Goal: Task Accomplishment & Management: Use online tool/utility

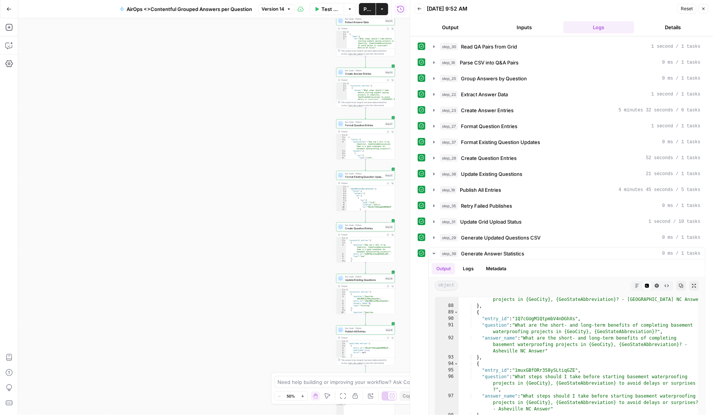
scroll to position [547, 0]
click at [434, 155] on icon "button" at bounding box center [434, 158] width 6 height 6
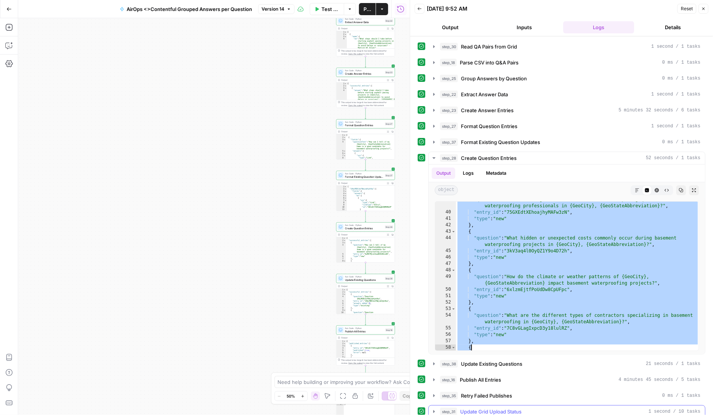
scroll to position [630, 0]
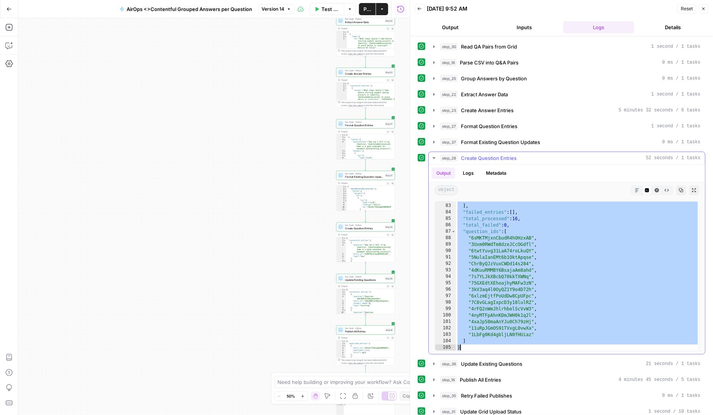
drag, startPoint x: 458, startPoint y: 202, endPoint x: 549, endPoint y: 351, distance: 174.3
click at [549, 351] on div "* 82 83 84 85 86 87 88 89 90 91 92 93 94 95 96 97 98 99 100 101 102 103 104 105…" at bounding box center [567, 276] width 276 height 156
type textarea "* *"
click at [326, 9] on span "Test Workflow" at bounding box center [330, 9] width 18 height 8
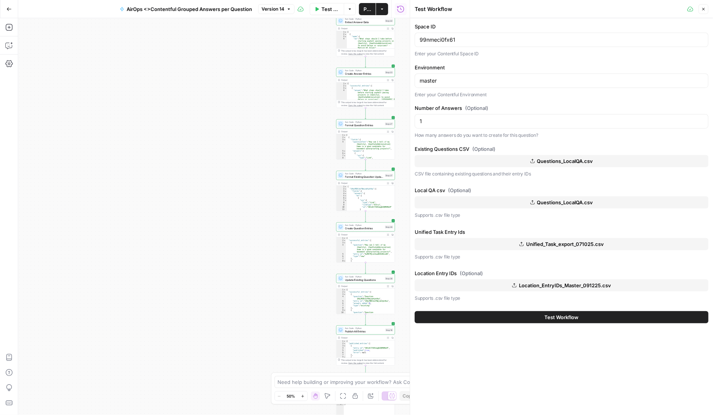
click at [545, 160] on span "Questions_LocalQA.csv" at bounding box center [565, 161] width 56 height 8
click at [549, 201] on span "Questions_LocalQA.csv" at bounding box center [565, 203] width 56 height 8
click at [557, 314] on span "Test Workflow" at bounding box center [562, 317] width 34 height 8
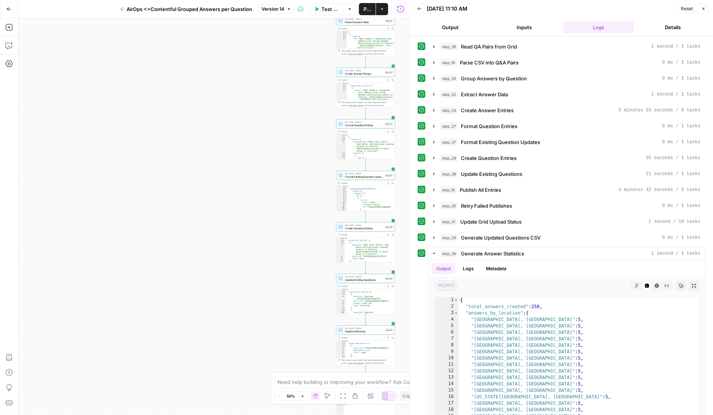
scroll to position [34, 0]
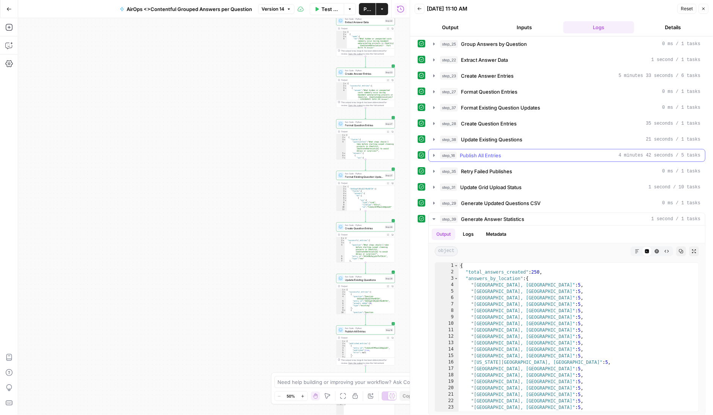
click at [476, 153] on span "Publish All Entries" at bounding box center [480, 156] width 41 height 8
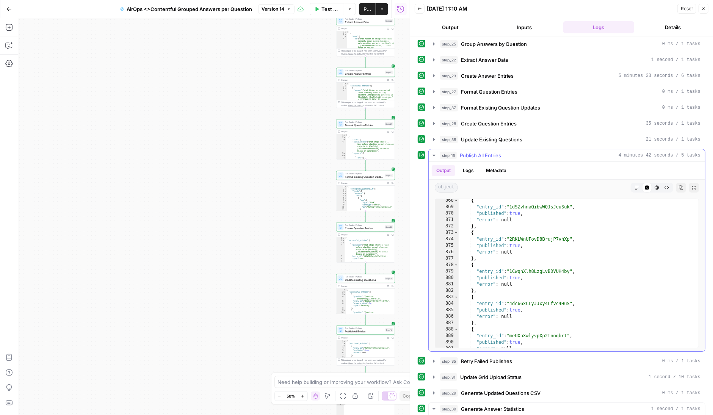
scroll to position [8795, 0]
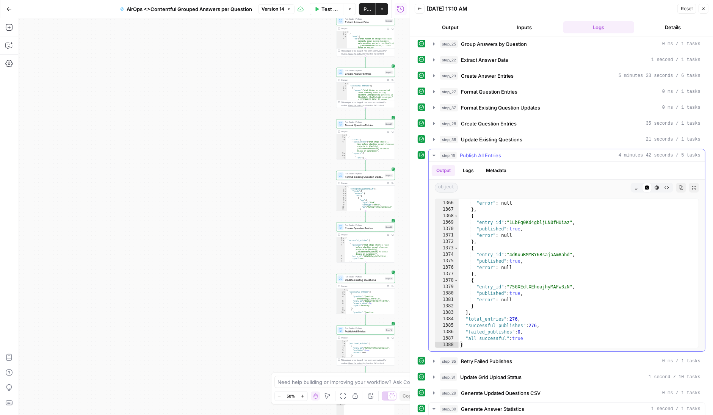
click at [434, 153] on icon "button" at bounding box center [434, 155] width 6 height 6
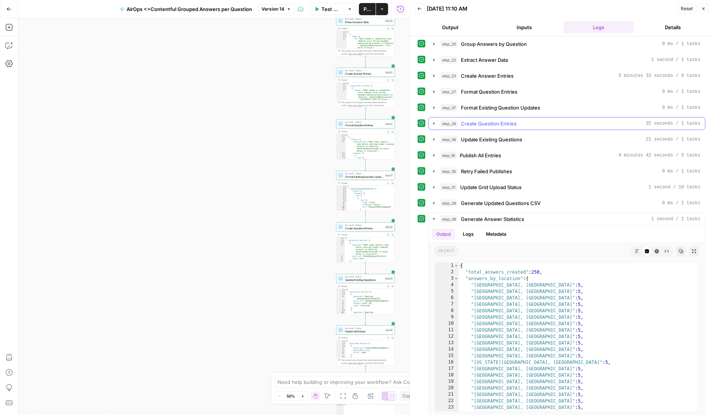
click at [434, 122] on icon "button" at bounding box center [434, 123] width 2 height 3
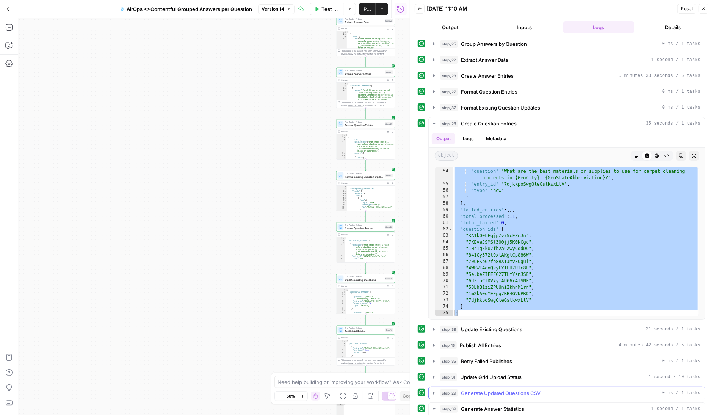
scroll to position [405, 0]
drag, startPoint x: 454, startPoint y: 167, endPoint x: 587, endPoint y: 396, distance: 265.1
click at [587, 396] on div "step_30 Read QA Pairs from Grid 1 second / 1 tasks step_18 Parse CSV into Q&A P…" at bounding box center [562, 306] width 288 height 600
type textarea "* *"
click at [325, 9] on span "Test Workflow" at bounding box center [330, 9] width 18 height 8
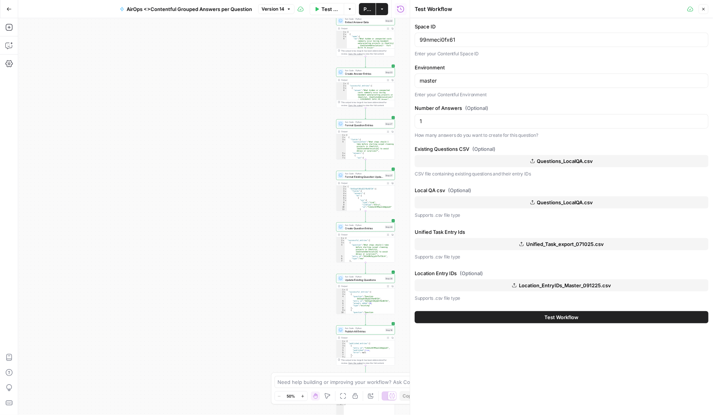
click at [557, 160] on span "Questions_LocalQA.csv" at bounding box center [565, 161] width 56 height 8
click at [553, 201] on span "Questions_LocalQA.csv" at bounding box center [565, 203] width 56 height 8
click at [557, 317] on span "Test Workflow" at bounding box center [562, 317] width 34 height 8
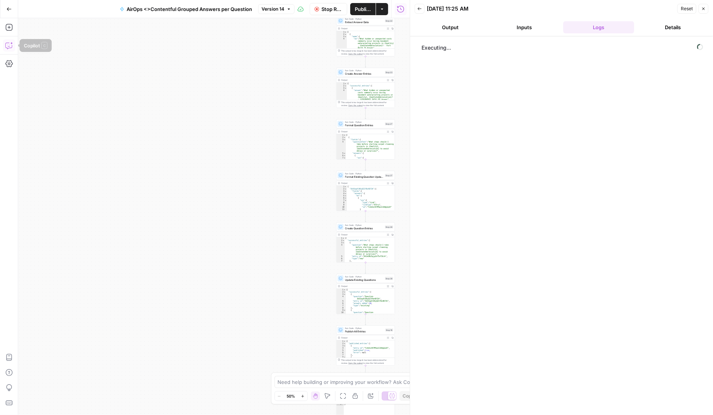
click at [9, 45] on icon "button" at bounding box center [9, 46] width 8 height 8
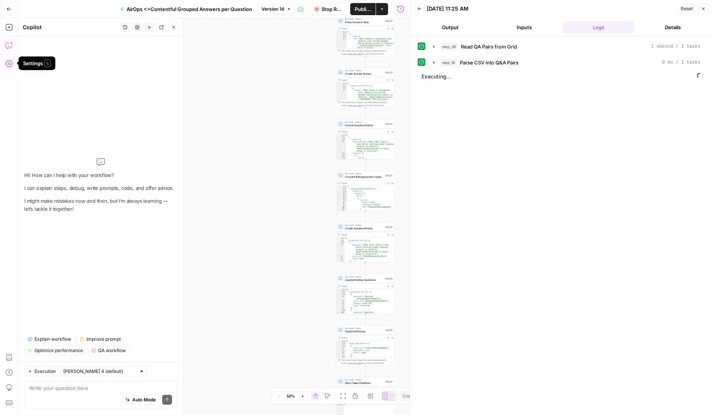
click at [57, 389] on textarea at bounding box center [100, 388] width 143 height 8
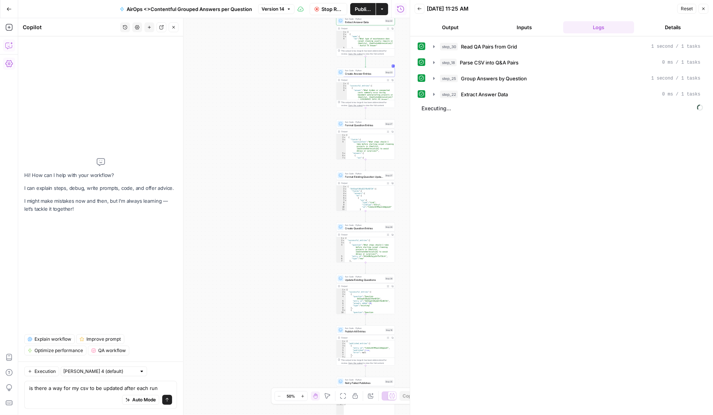
type textarea "is there a way for my csv to be updated after each run?"
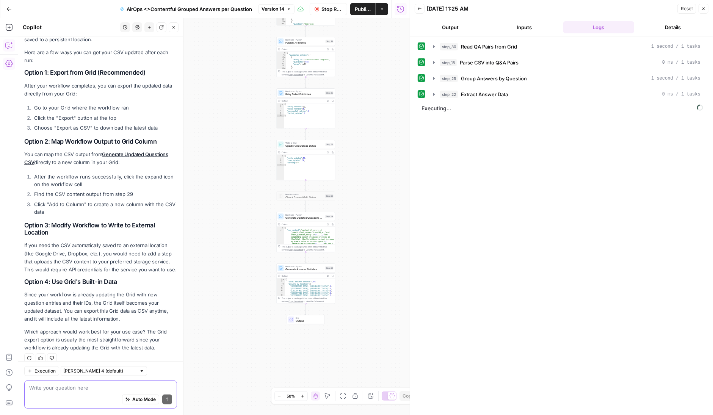
click at [60, 390] on textarea at bounding box center [100, 388] width 143 height 8
type textarea "The issue with that is the liimited number of pulls from the grid"
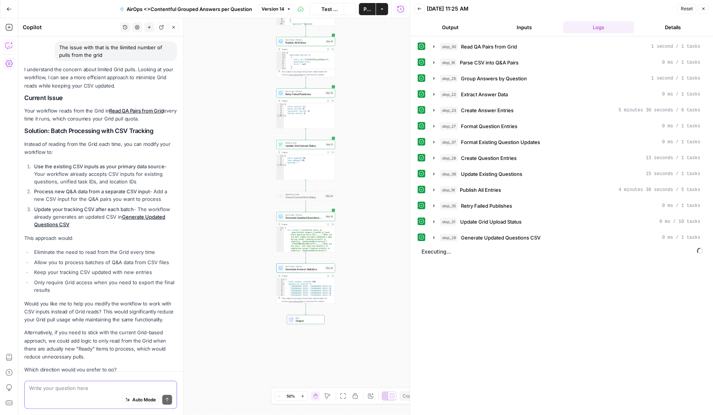
scroll to position [438, 0]
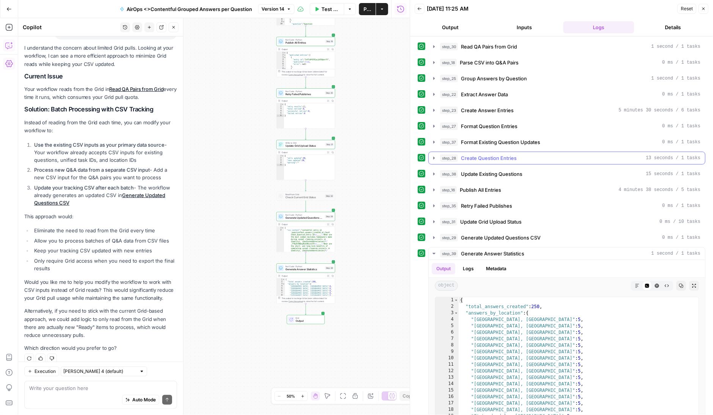
click at [434, 155] on icon "button" at bounding box center [434, 158] width 6 height 6
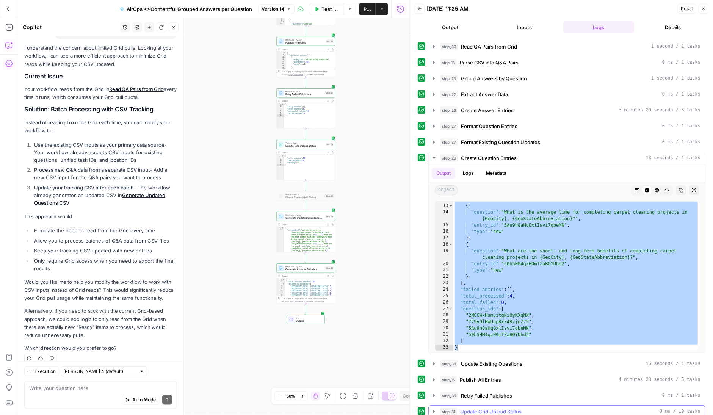
scroll to position [89, 0]
drag, startPoint x: 455, startPoint y: 203, endPoint x: 531, endPoint y: 345, distance: 160.8
click at [531, 345] on div "} , { "question" : "What is the average time for completing carpet cleaning pro…" at bounding box center [576, 277] width 246 height 162
type textarea "* *"
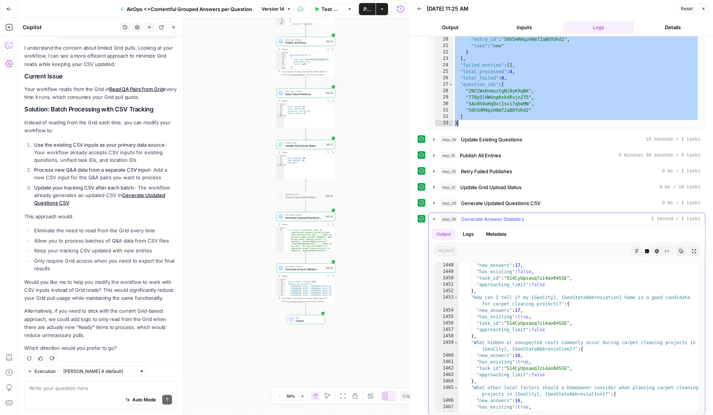
scroll to position [12272, 0]
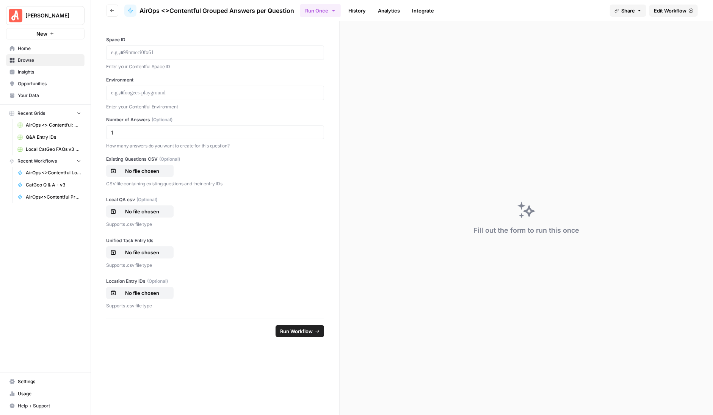
click at [670, 9] on span "Edit Workflow" at bounding box center [670, 11] width 33 height 8
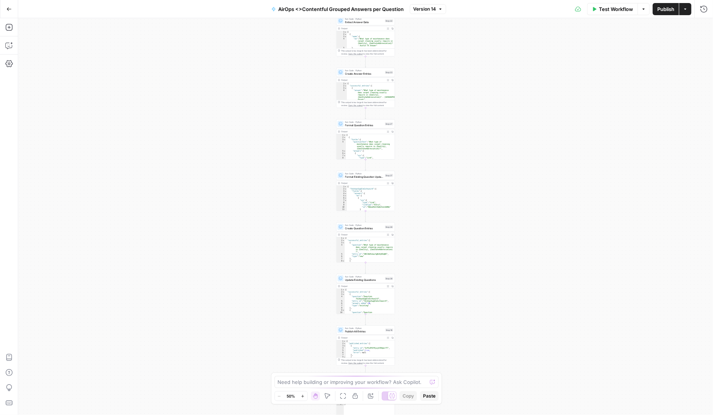
click at [436, 6] on button "Version 14" at bounding box center [428, 9] width 36 height 10
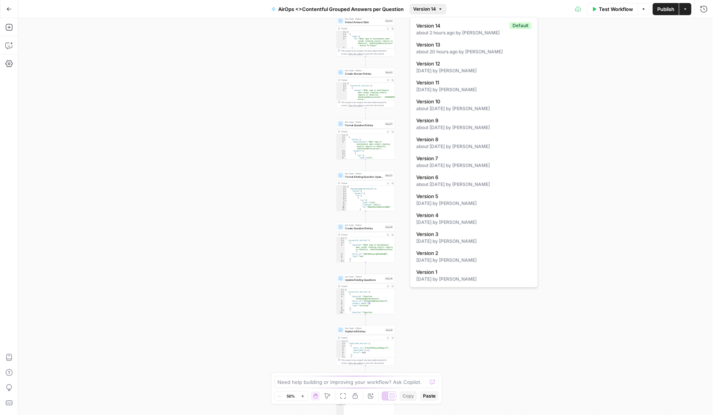
click at [666, 11] on span "Publish" at bounding box center [665, 9] width 17 height 8
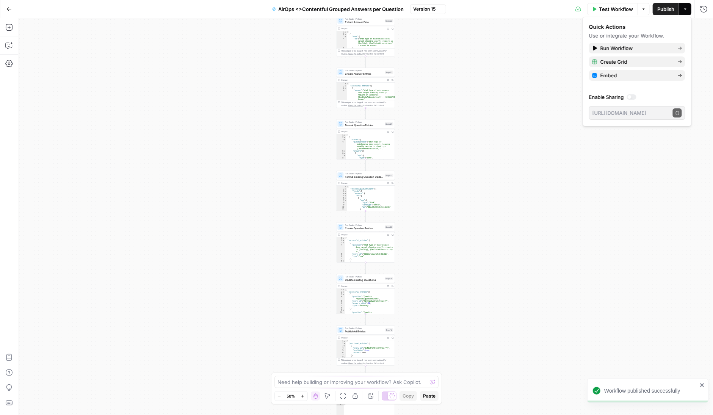
click at [603, 8] on span "Test Workflow" at bounding box center [616, 9] width 34 height 8
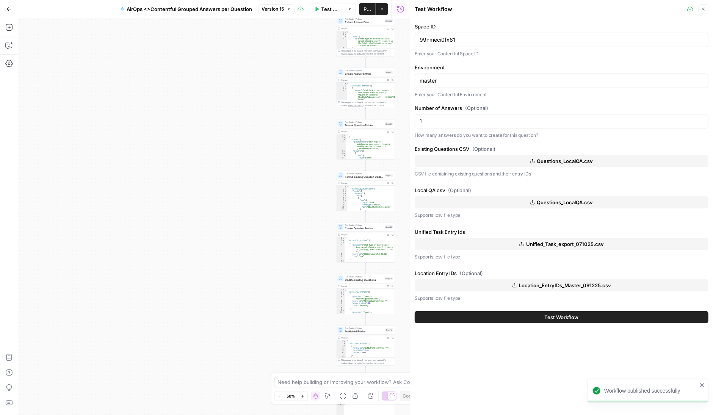
click at [548, 158] on span "Questions_LocalQA.csv" at bounding box center [565, 161] width 56 height 8
click at [550, 199] on span "Questions_LocalQA.csv" at bounding box center [565, 203] width 56 height 8
click at [517, 317] on button "Test Workflow" at bounding box center [562, 317] width 294 height 12
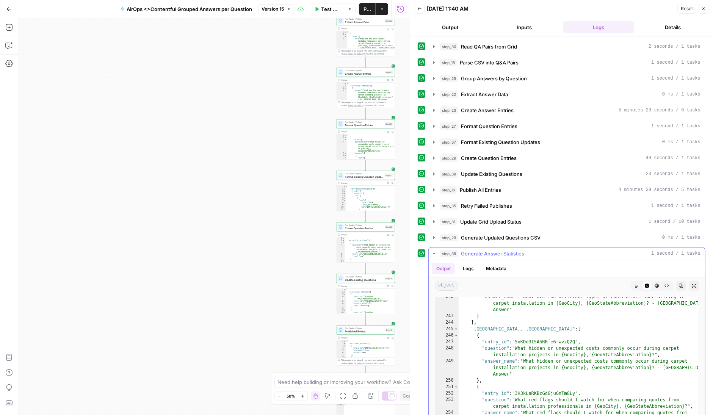
scroll to position [1807, 0]
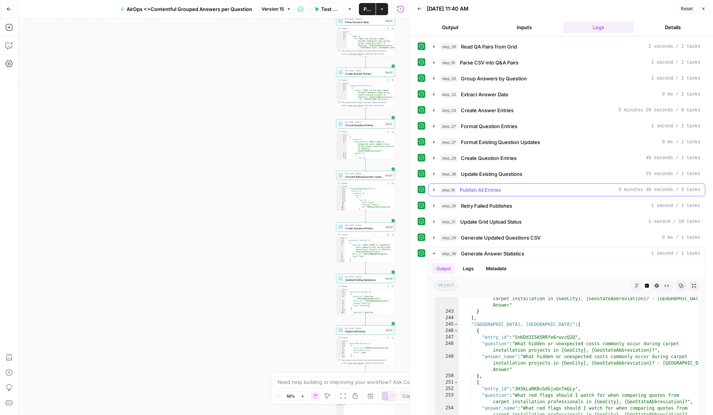
click at [435, 188] on icon "button" at bounding box center [434, 190] width 6 height 6
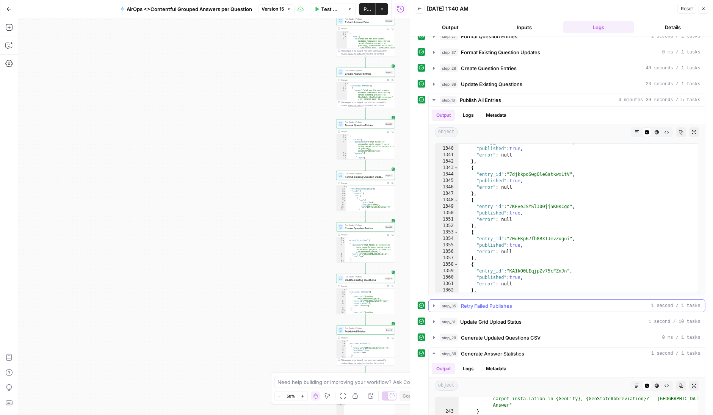
scroll to position [0, 0]
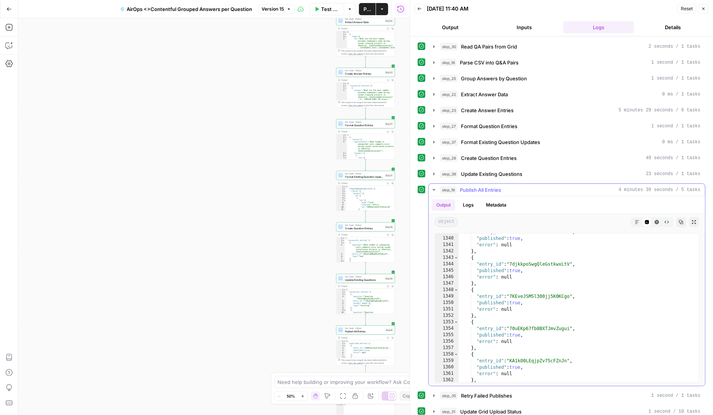
click at [436, 187] on icon "button" at bounding box center [434, 190] width 6 height 6
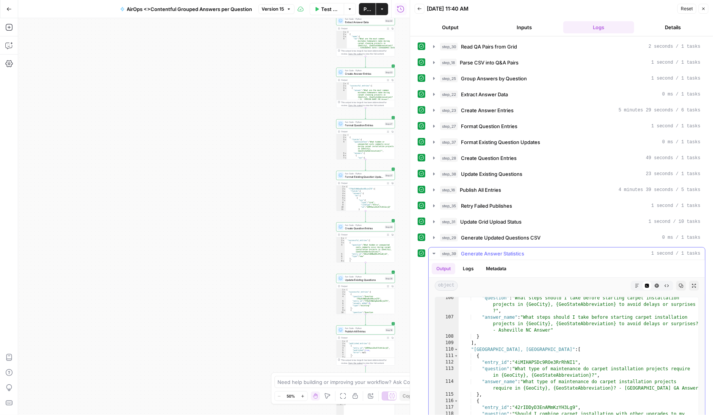
scroll to position [682, 0]
type textarea "**********"
click at [493, 318] on div ""question" : "What steps should I take before starting carpet installation proj…" at bounding box center [579, 382] width 241 height 175
click at [434, 155] on icon "button" at bounding box center [434, 158] width 6 height 6
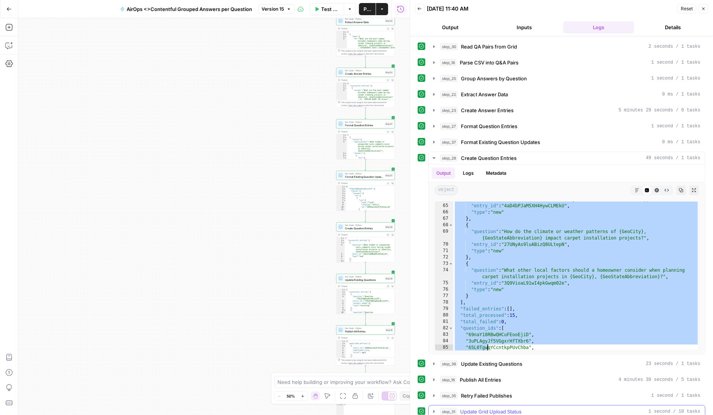
scroll to position [585, 0]
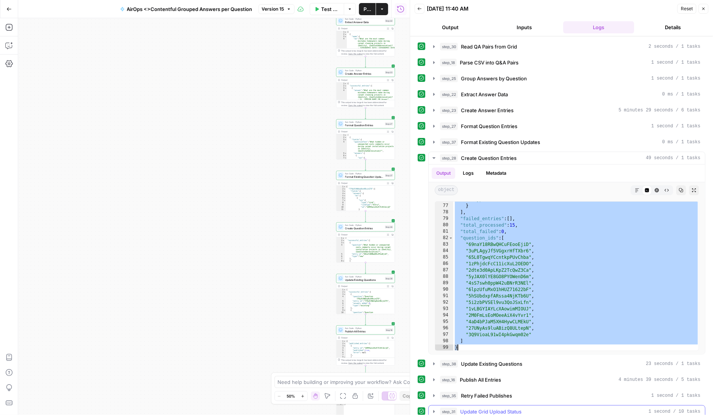
drag, startPoint x: 456, startPoint y: 204, endPoint x: 486, endPoint y: 412, distance: 210.7
click at [486, 412] on div "step_30 Read QA Pairs from Grid 2 seconds / 1 tasks step_18 Parse CSV into Q&A …" at bounding box center [562, 340] width 288 height 600
type textarea "* *"
click at [323, 8] on span "Test Workflow" at bounding box center [330, 9] width 18 height 8
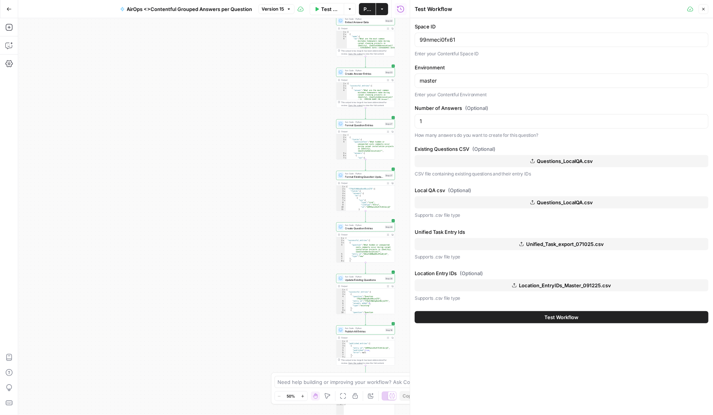
click at [544, 160] on span "Questions_LocalQA.csv" at bounding box center [565, 161] width 56 height 8
click at [545, 201] on span "Questions_LocalQA.csv" at bounding box center [565, 203] width 56 height 8
click at [504, 362] on div "Space ID 99nmeci0fx61 Enter your Contentful Space ID Environment master Enter y…" at bounding box center [561, 216] width 303 height 397
click at [546, 316] on span "Test Workflow" at bounding box center [562, 317] width 34 height 8
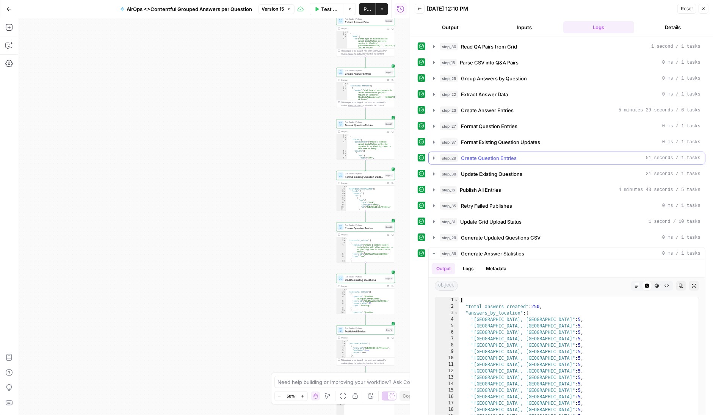
click at [435, 155] on icon "button" at bounding box center [434, 158] width 6 height 6
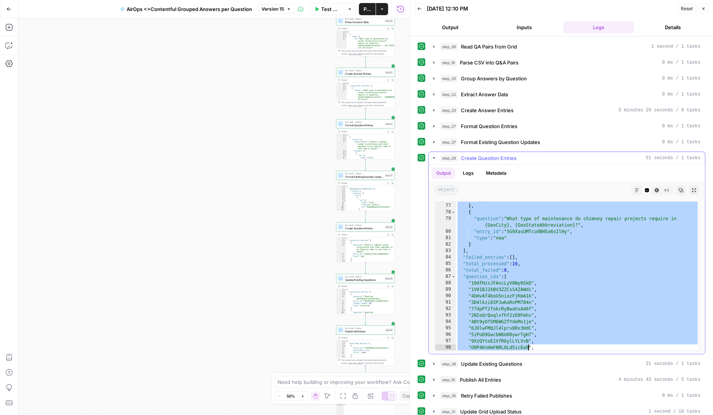
scroll to position [585, 0]
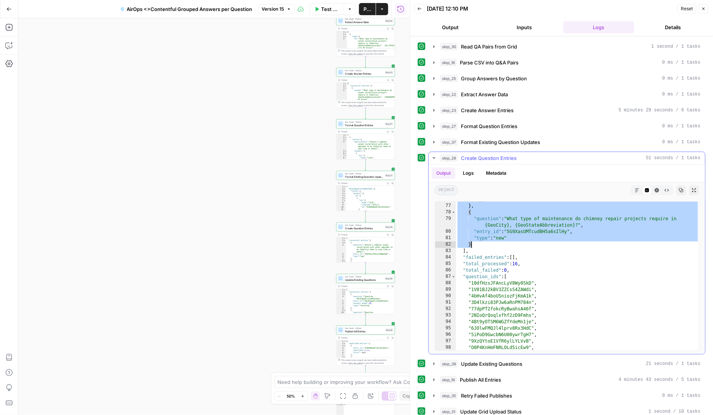
drag, startPoint x: 457, startPoint y: 203, endPoint x: 520, endPoint y: 240, distance: 73.4
click at [520, 240] on div ""type" : "new" } , { "question" : "What type of maintenance do chimney repair p…" at bounding box center [577, 277] width 243 height 162
type textarea "**********"
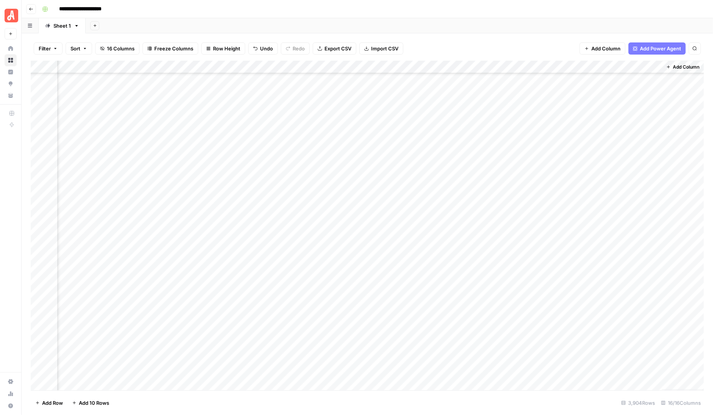
scroll to position [951, 774]
